Goal: Task Accomplishment & Management: Use online tool/utility

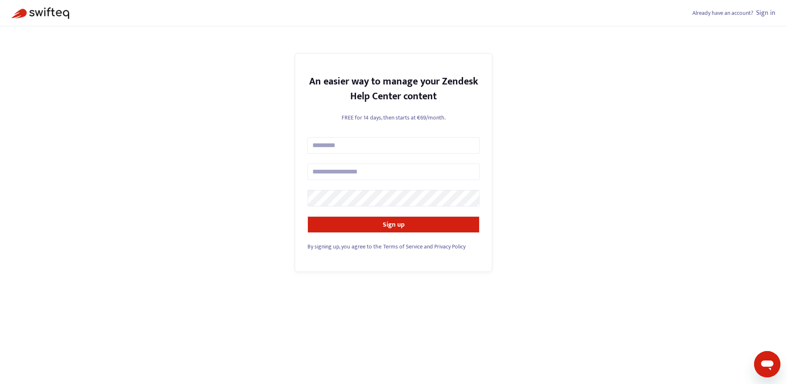
click at [775, 12] on div "Already have an account? Sign in" at bounding box center [393, 13] width 787 height 26
click at [763, 12] on link "Sign in" at bounding box center [765, 12] width 19 height 11
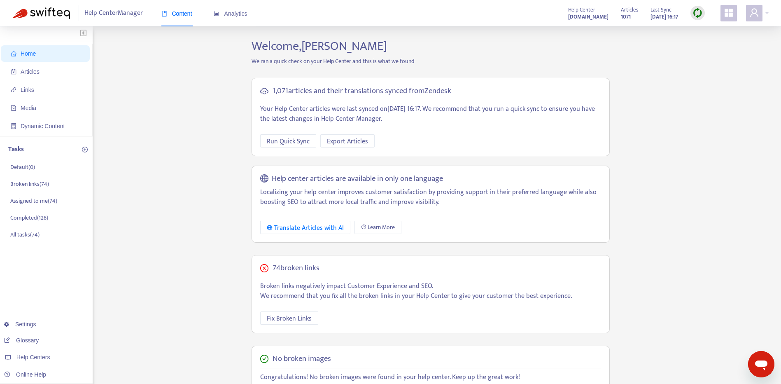
click at [696, 12] on img at bounding box center [697, 13] width 10 height 10
click at [714, 44] on link "Full Sync" at bounding box center [712, 42] width 30 height 9
click at [33, 88] on span "Links" at bounding box center [28, 89] width 14 height 7
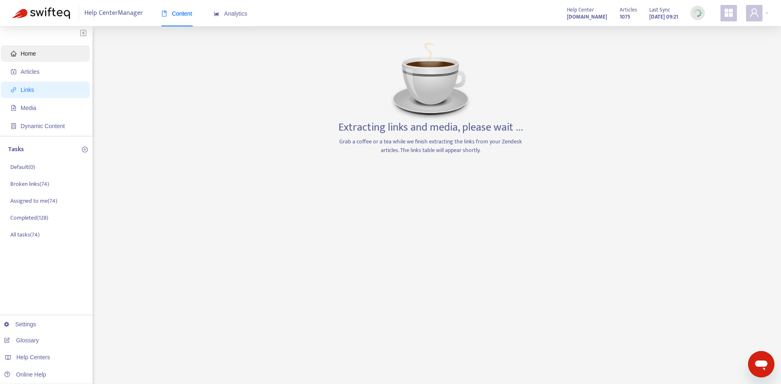
click at [36, 48] on span "Home" at bounding box center [47, 53] width 72 height 16
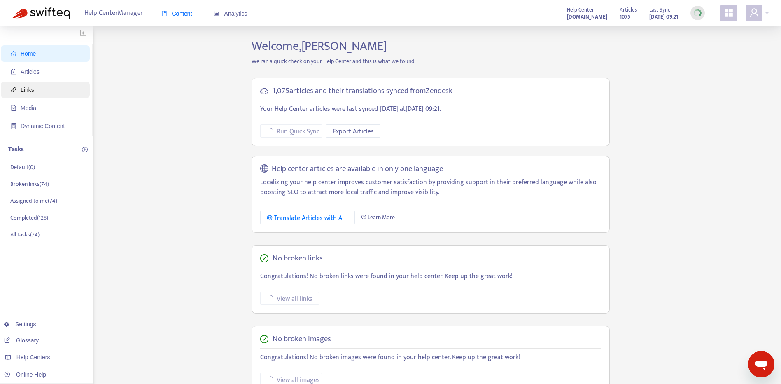
click at [38, 86] on span "Links" at bounding box center [47, 90] width 72 height 16
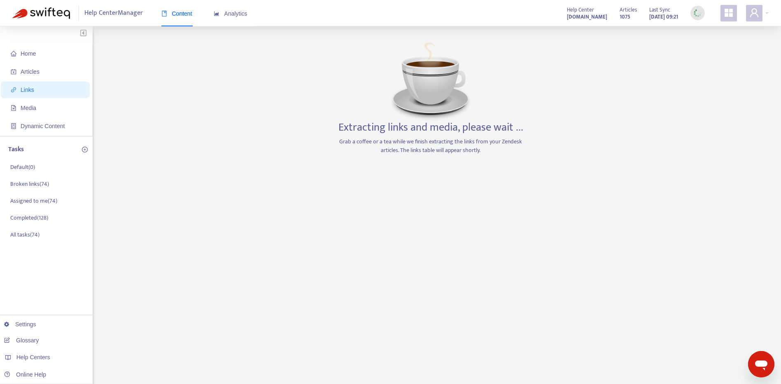
click at [35, 89] on span "Links" at bounding box center [47, 90] width 72 height 16
click at [95, 212] on div "Home Articles Links Media Dynamic Content Tasks Default ( 0 ) Broken links ( 74…" at bounding box center [390, 280] width 756 height 482
click at [44, 182] on p "Broken links ( 74 )" at bounding box center [29, 184] width 39 height 9
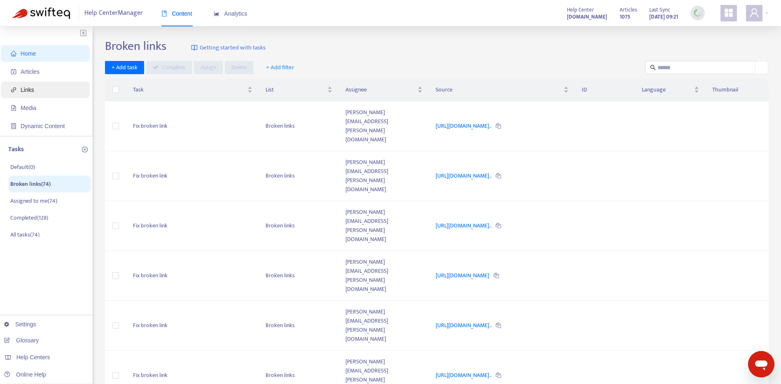
click at [40, 93] on span "Links" at bounding box center [47, 90] width 72 height 16
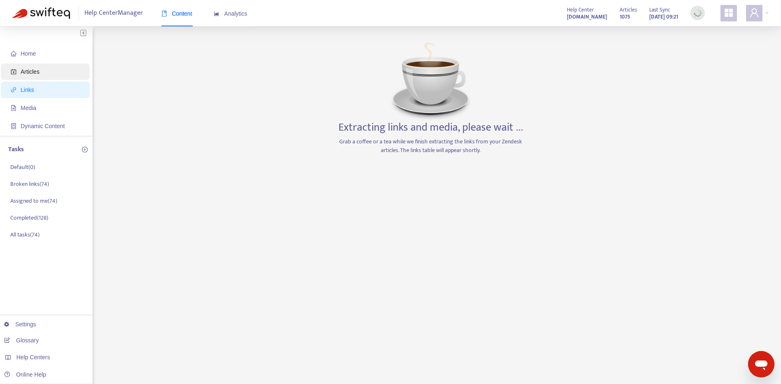
click at [19, 69] on span "Articles" at bounding box center [47, 71] width 72 height 16
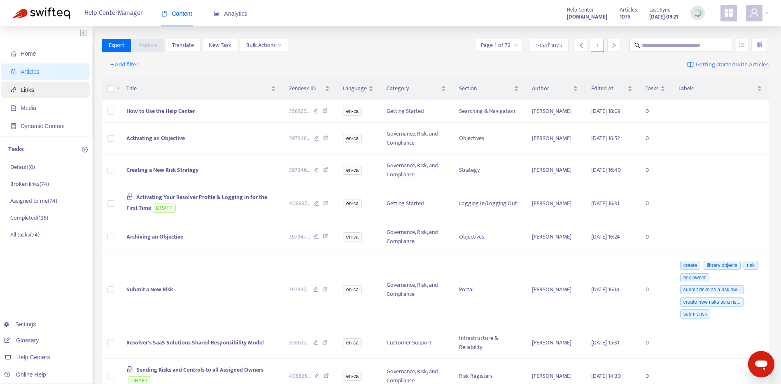
click at [21, 89] on span "Links" at bounding box center [28, 89] width 14 height 7
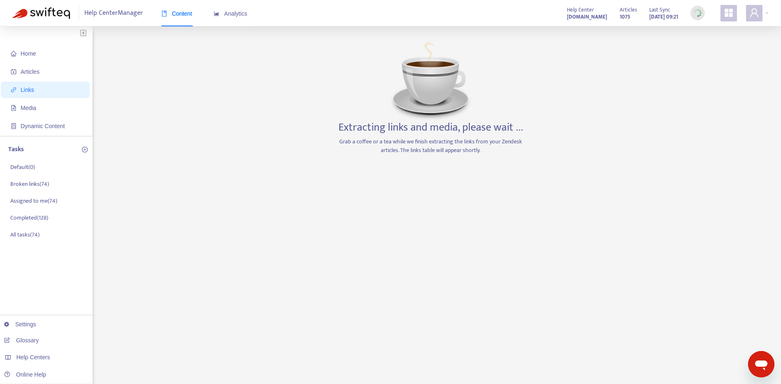
click at [26, 90] on span "Links" at bounding box center [28, 89] width 14 height 7
click at [33, 76] on span "Articles" at bounding box center [47, 71] width 72 height 16
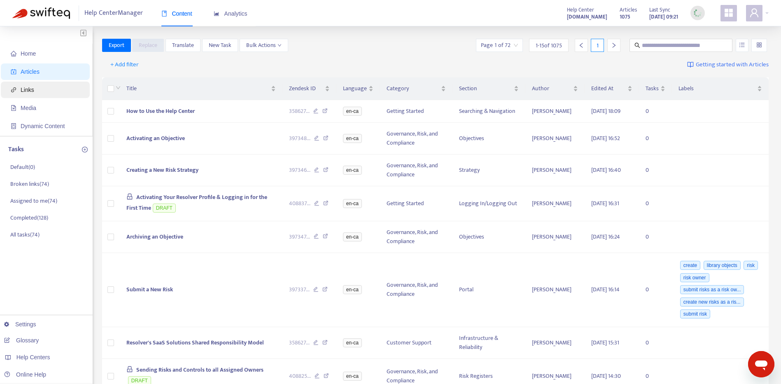
click at [36, 89] on span "Links" at bounding box center [47, 90] width 72 height 16
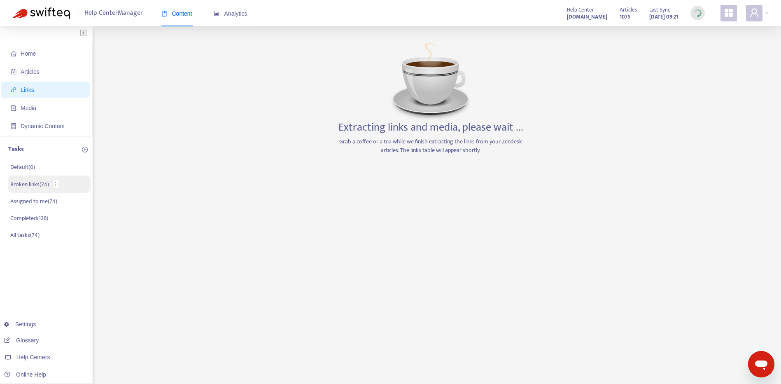
click at [35, 188] on p "Broken links ( 74 )" at bounding box center [29, 184] width 39 height 9
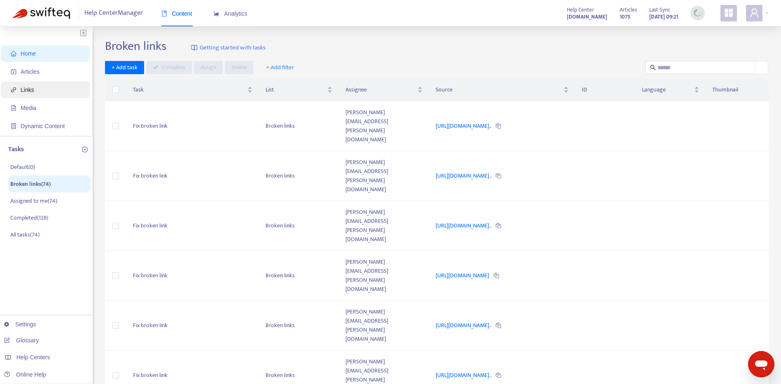
click at [34, 90] on span "Links" at bounding box center [47, 90] width 72 height 16
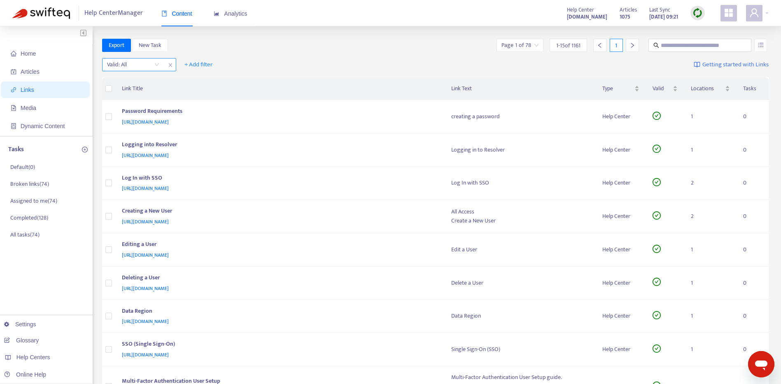
click at [157, 65] on input "search" at bounding box center [133, 64] width 52 height 12
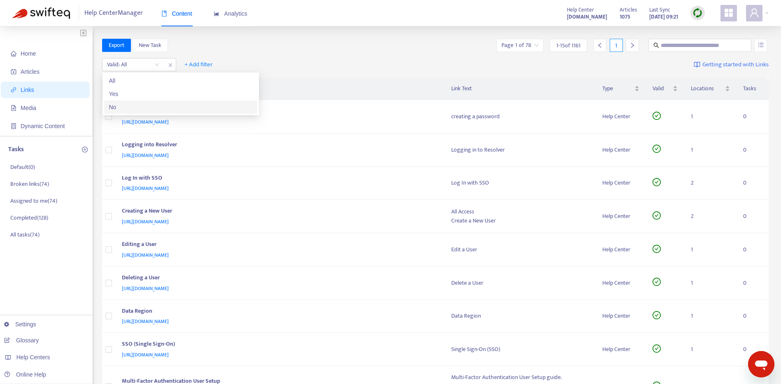
click at [158, 107] on div "No" at bounding box center [180, 106] width 143 height 9
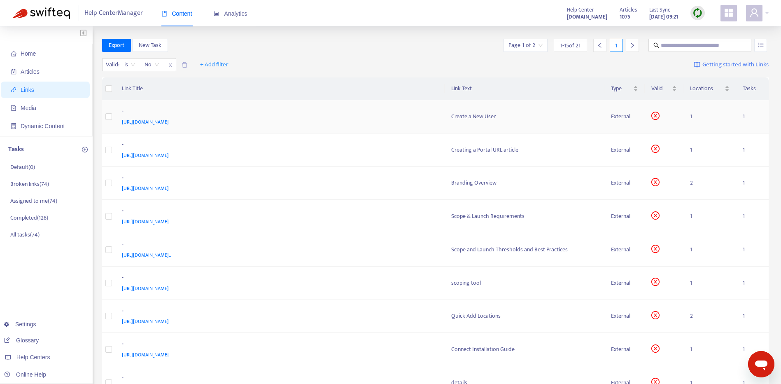
click at [358, 125] on div "[URL][DOMAIN_NAME]" at bounding box center [278, 121] width 313 height 9
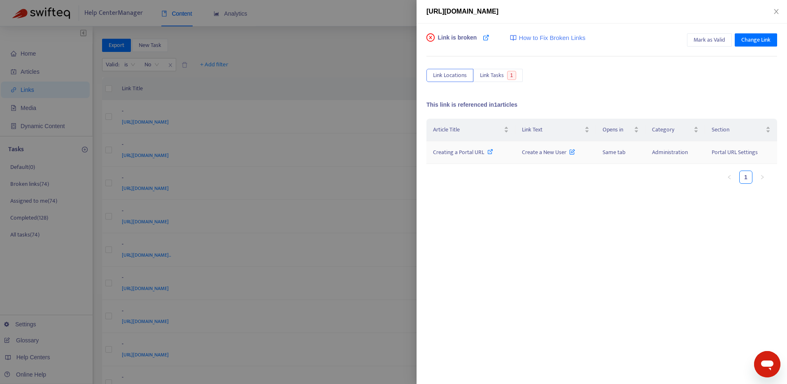
click at [489, 151] on icon at bounding box center [490, 152] width 6 height 6
click at [761, 37] on span "Change Link" at bounding box center [755, 39] width 29 height 9
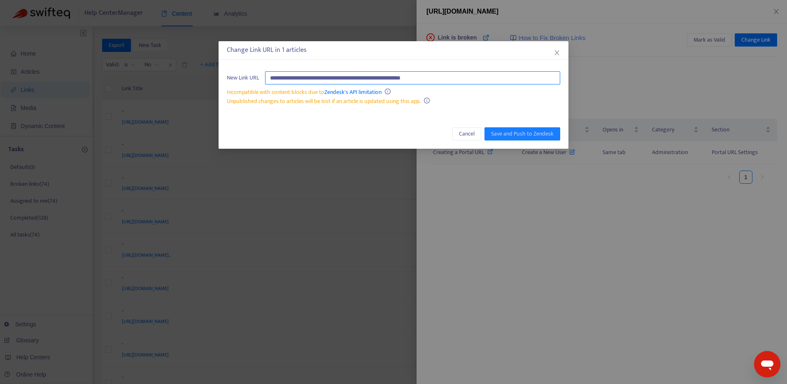
click at [450, 79] on input "**********" at bounding box center [412, 77] width 295 height 13
paste input "**********"
type input "**********"
click at [542, 133] on span "Save and Push to Zendesk" at bounding box center [522, 133] width 63 height 9
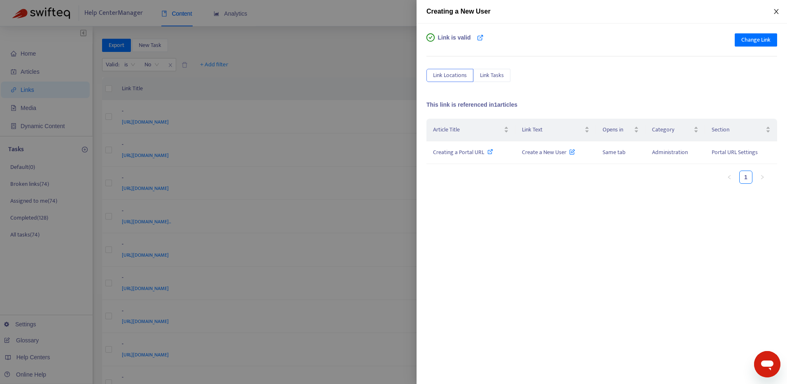
click at [776, 13] on icon "close" at bounding box center [776, 11] width 7 height 7
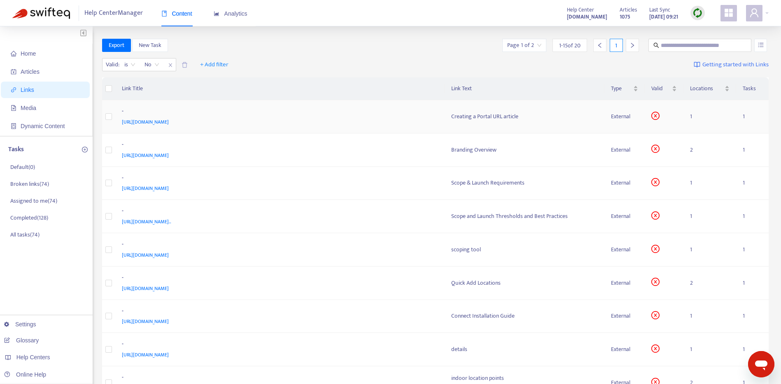
click at [348, 120] on div "[URL][DOMAIN_NAME]" at bounding box center [278, 121] width 313 height 9
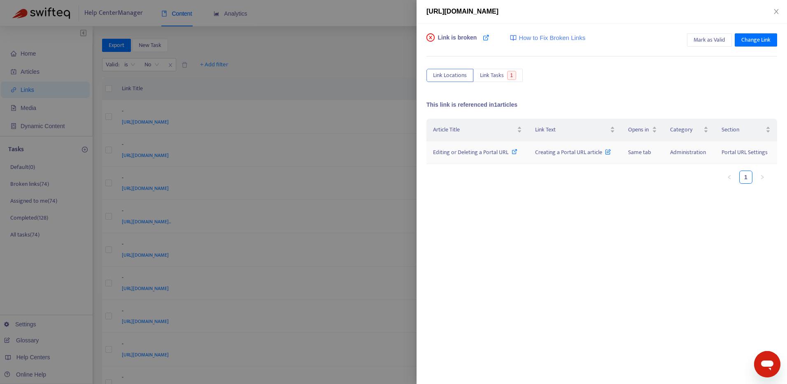
click at [514, 149] on icon at bounding box center [515, 152] width 6 height 6
click at [763, 38] on span "Change Link" at bounding box center [755, 39] width 29 height 9
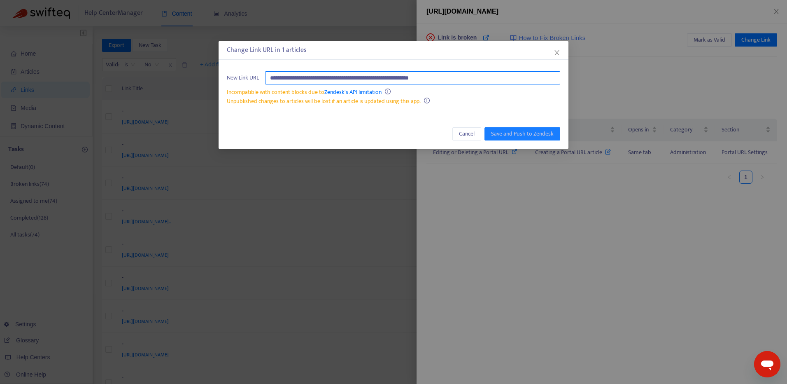
paste input "**********"
type input "**********"
click at [517, 130] on span "Save and Push to Zendesk" at bounding box center [522, 133] width 63 height 9
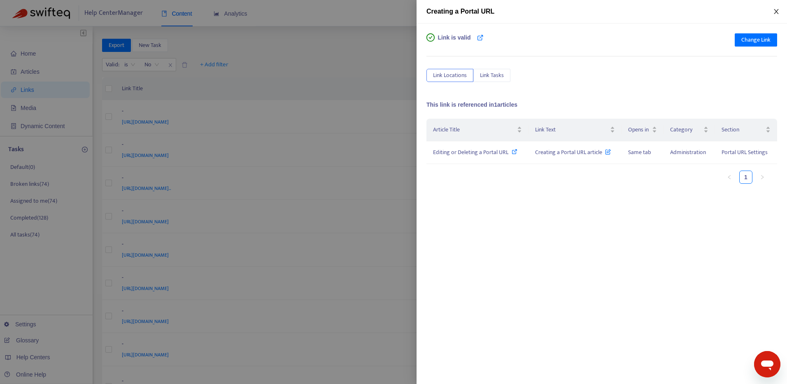
click at [779, 12] on icon "close" at bounding box center [776, 11] width 7 height 7
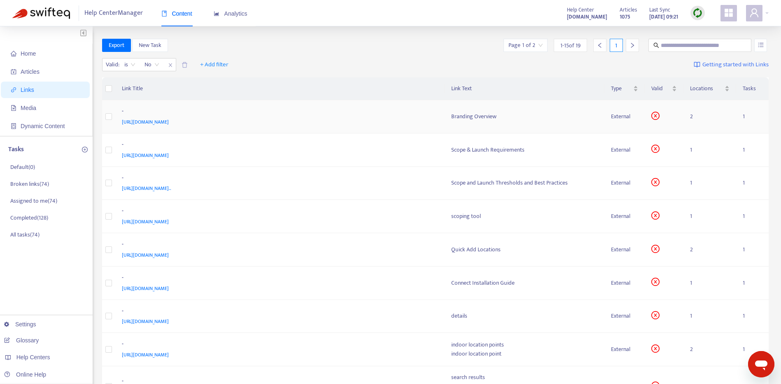
click at [354, 116] on div "-" at bounding box center [278, 112] width 313 height 11
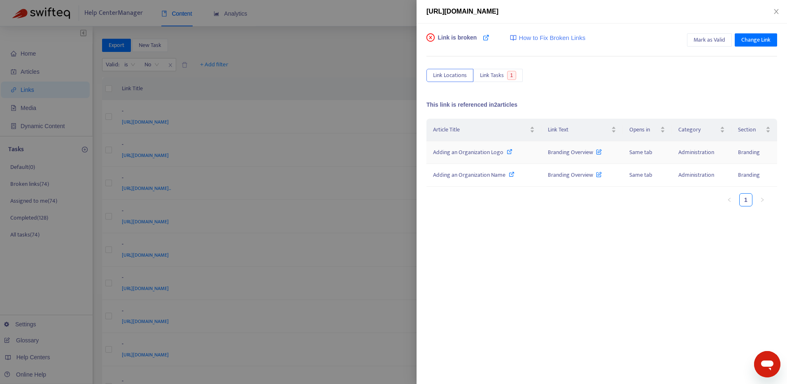
click at [510, 151] on icon at bounding box center [510, 152] width 6 height 6
click at [513, 173] on icon at bounding box center [512, 174] width 6 height 6
click at [757, 38] on span "Change Link" at bounding box center [755, 39] width 29 height 9
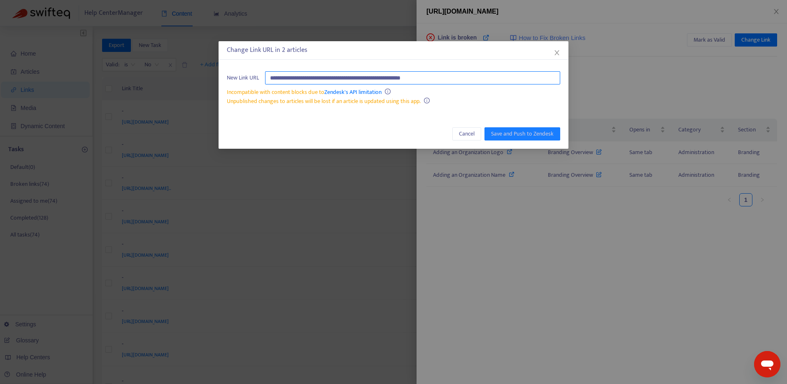
click at [453, 76] on input "**********" at bounding box center [412, 77] width 295 height 13
paste input "**********"
type input "**********"
click at [539, 133] on span "Save and Push to Zendesk" at bounding box center [522, 133] width 63 height 9
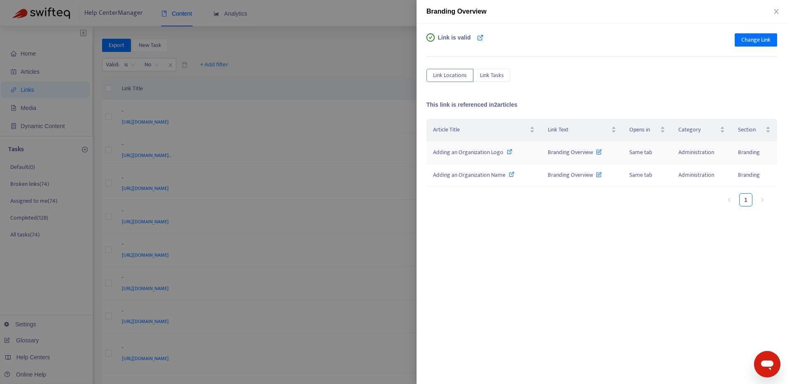
click at [510, 151] on icon at bounding box center [510, 152] width 6 height 6
click at [776, 12] on icon "close" at bounding box center [776, 11] width 7 height 7
